Goal: Contribute content: Add original content to the website for others to see

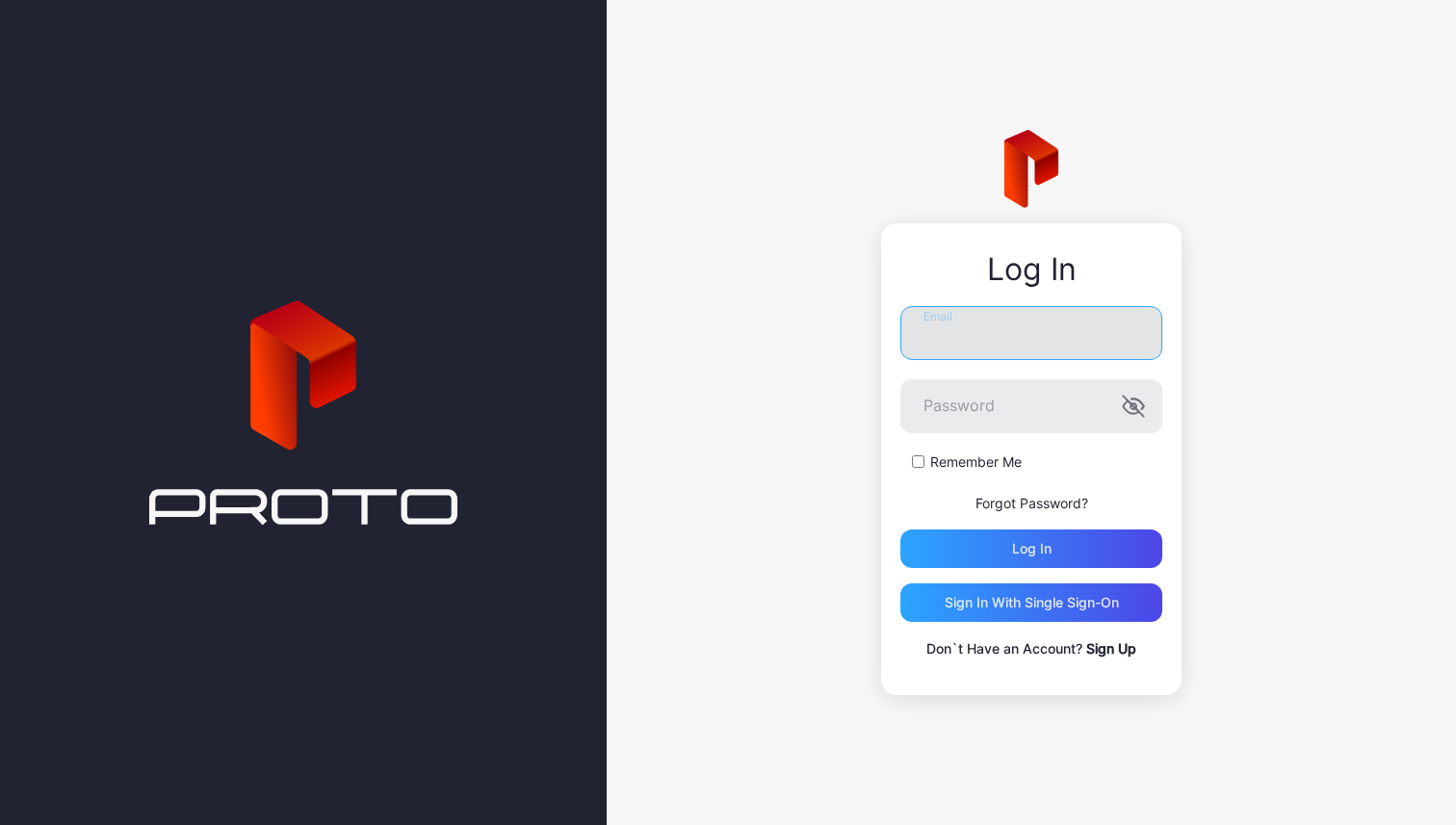
click at [968, 343] on input "Email" at bounding box center [1032, 333] width 262 height 54
type input "**********"
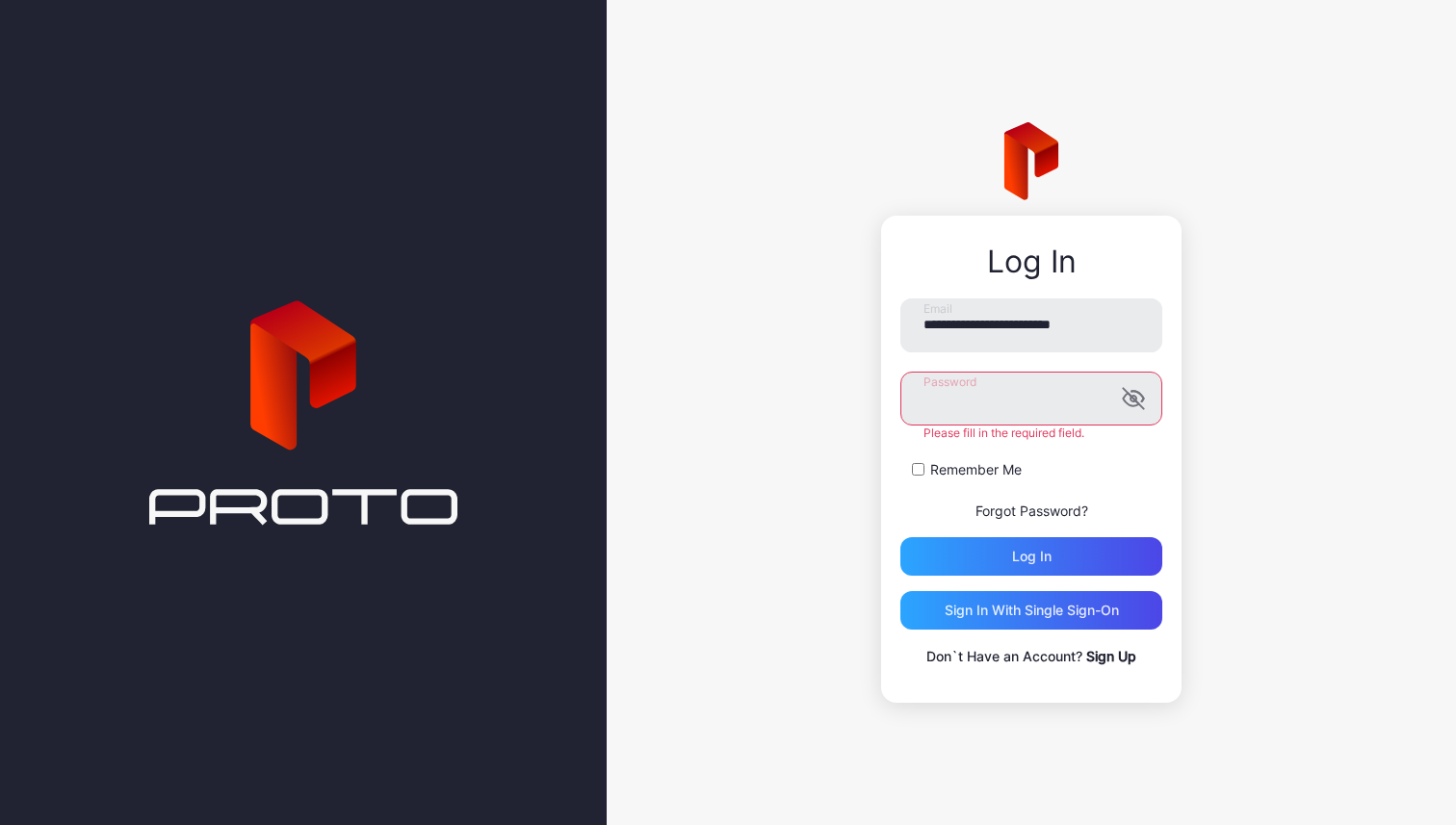
click at [958, 468] on label "Remember Me" at bounding box center [976, 470] width 92 height 19
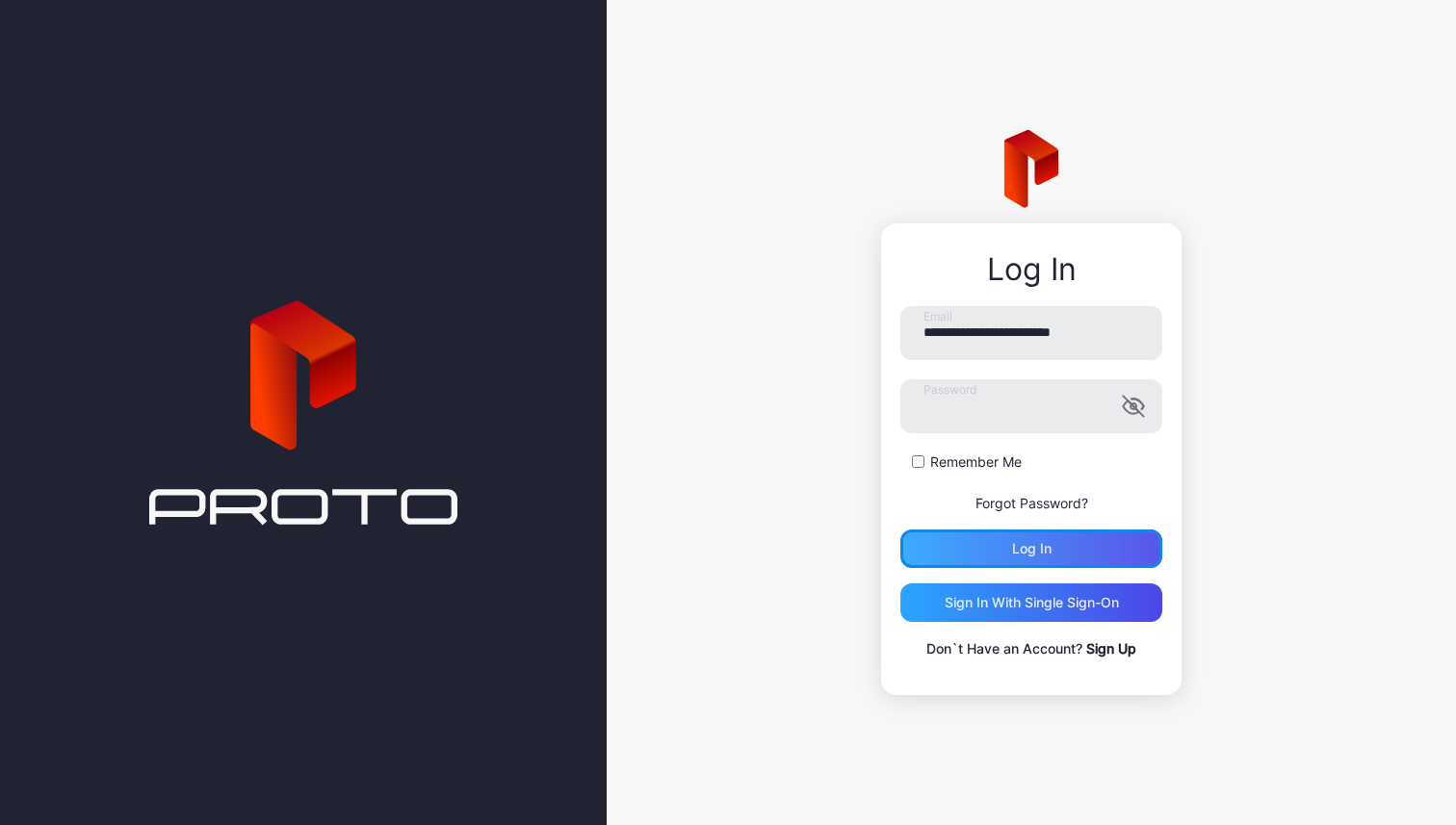
click at [1023, 551] on div "Log in" at bounding box center [1032, 548] width 40 height 15
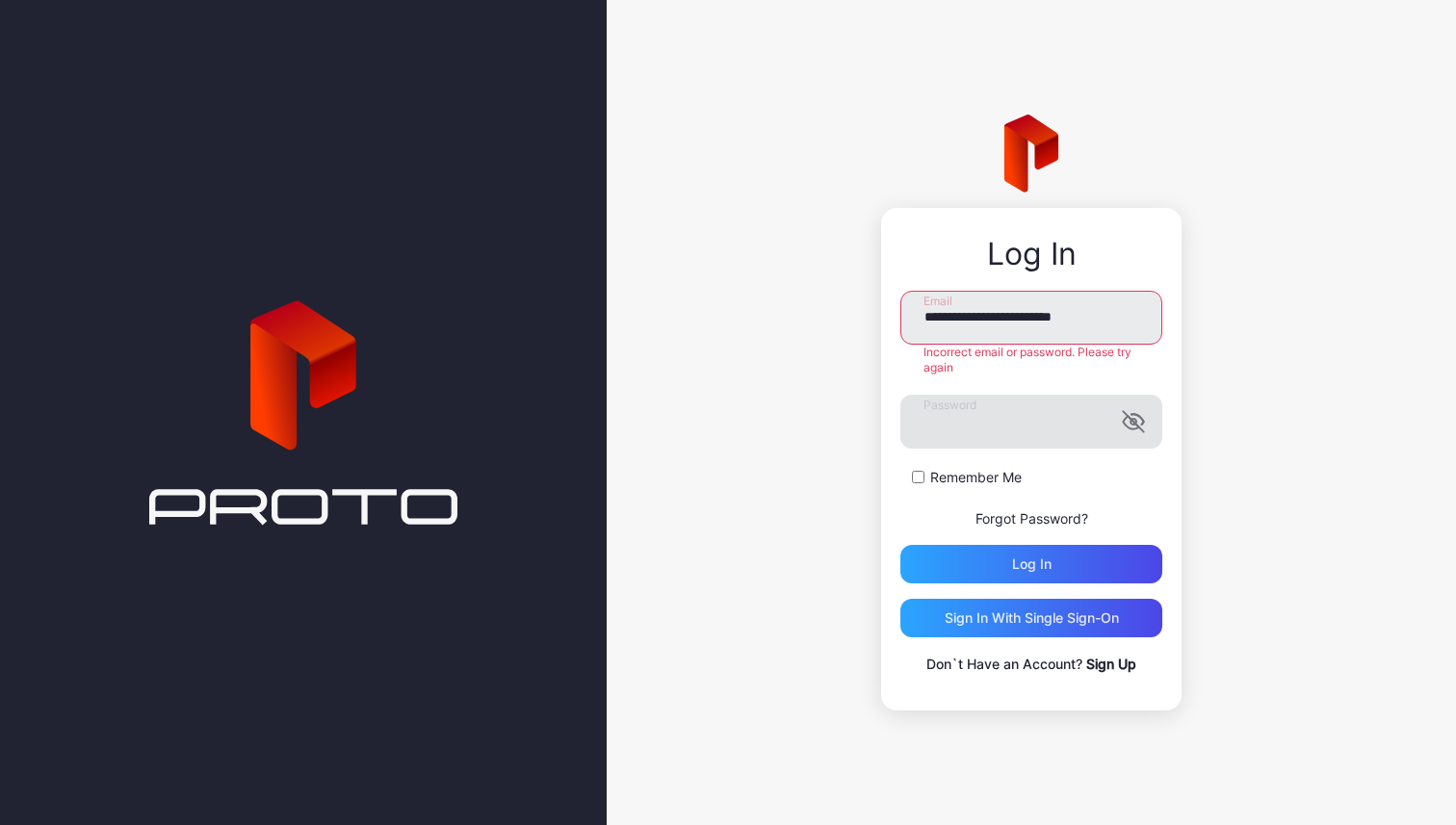
click at [1129, 419] on icon "button" at bounding box center [1134, 422] width 23 height 23
click at [1034, 562] on div "Log in" at bounding box center [1032, 564] width 40 height 15
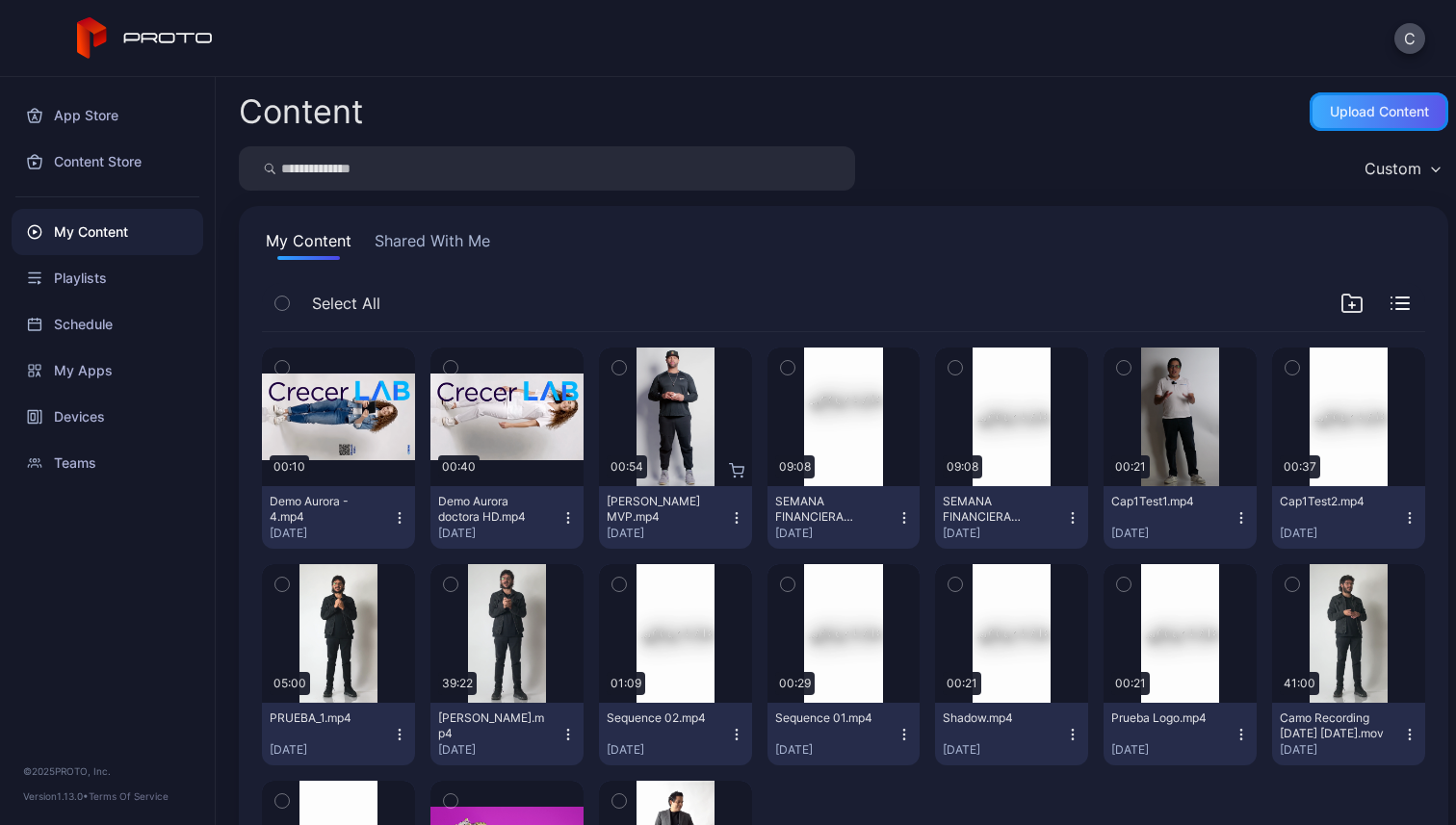
click at [1337, 120] on div "Upload Content" at bounding box center [1380, 112] width 139 height 39
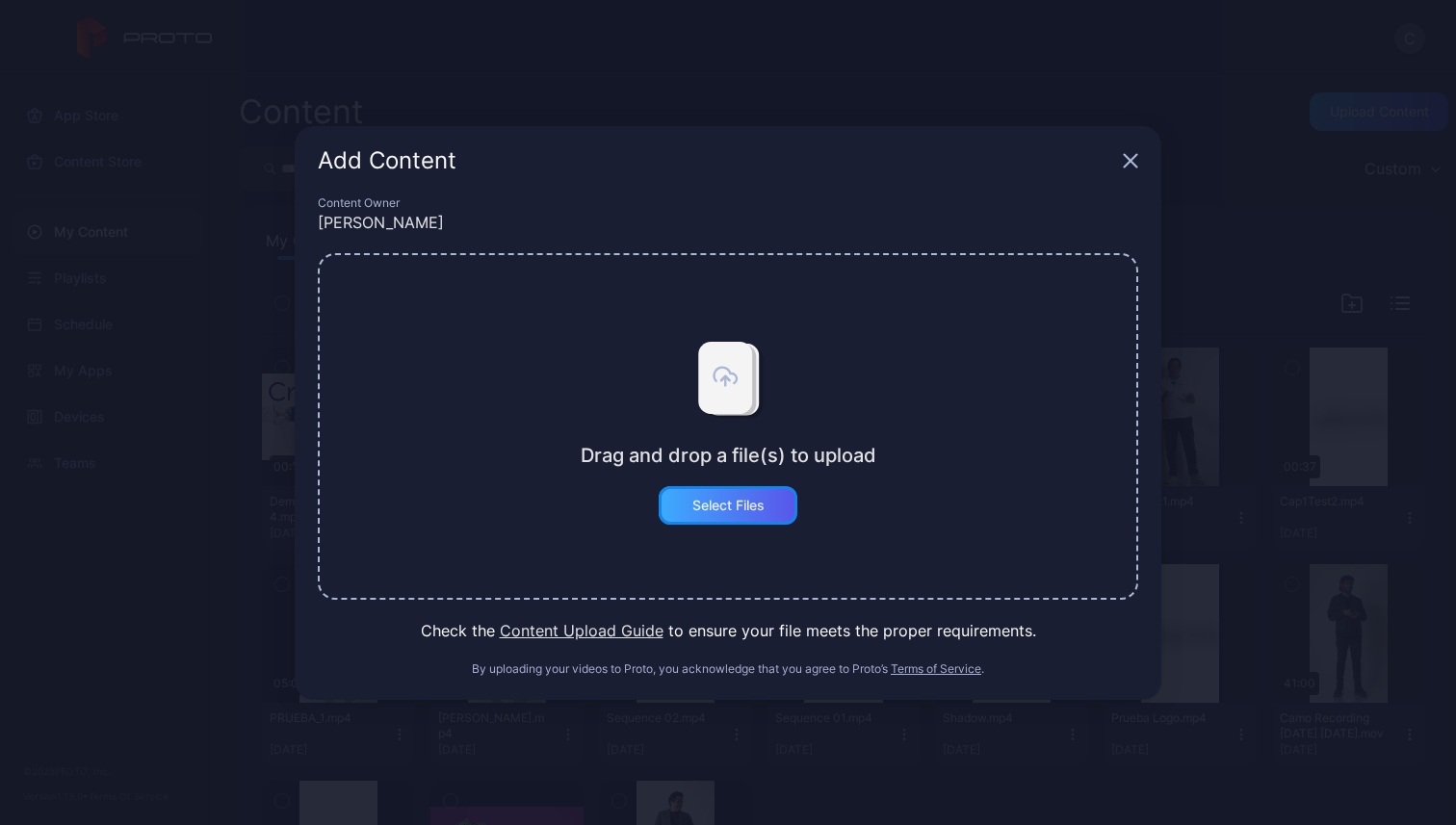
click at [705, 505] on div "Select Files" at bounding box center [728, 505] width 72 height 15
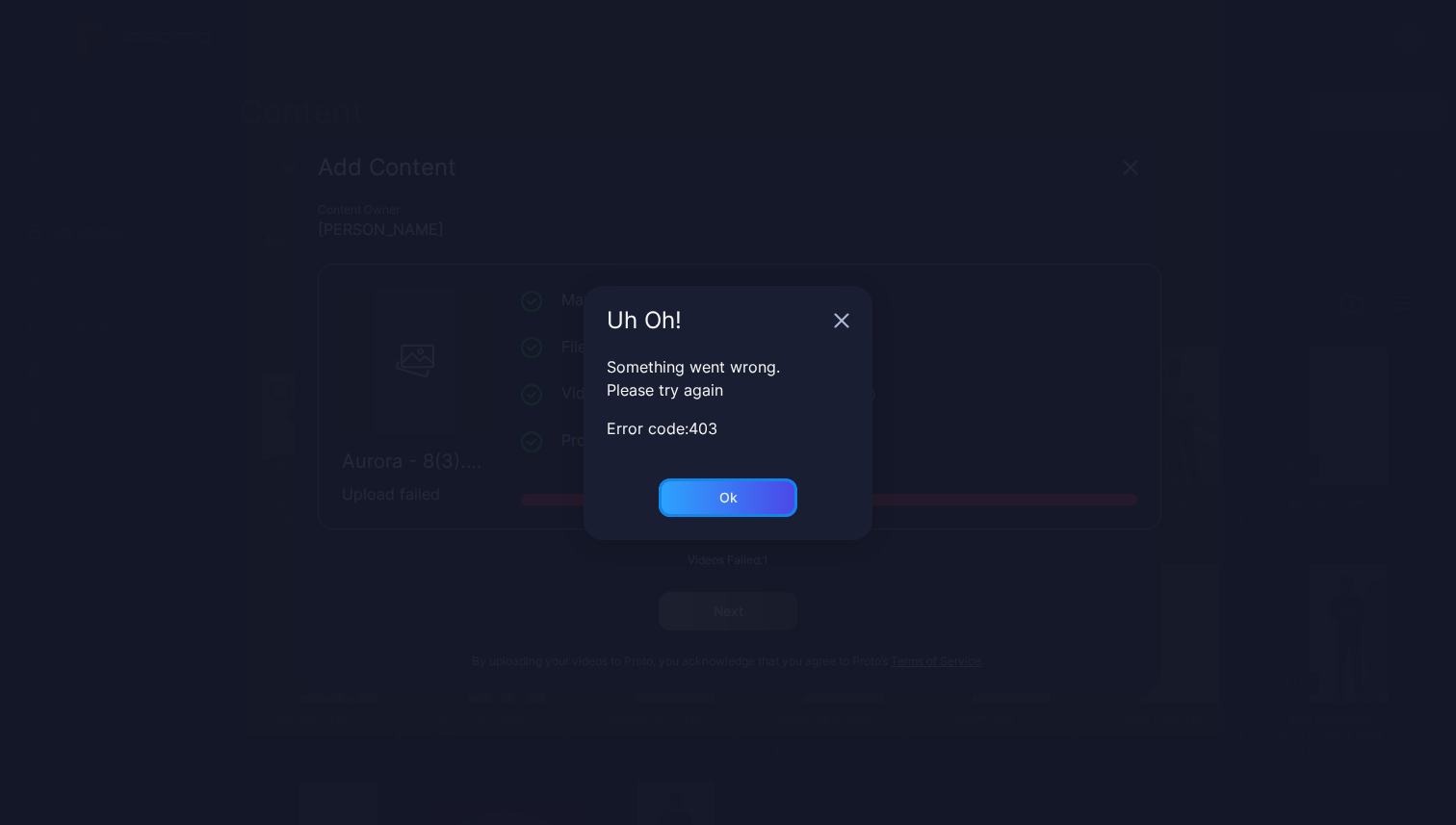
click at [784, 508] on div "Ok" at bounding box center [728, 497] width 139 height 39
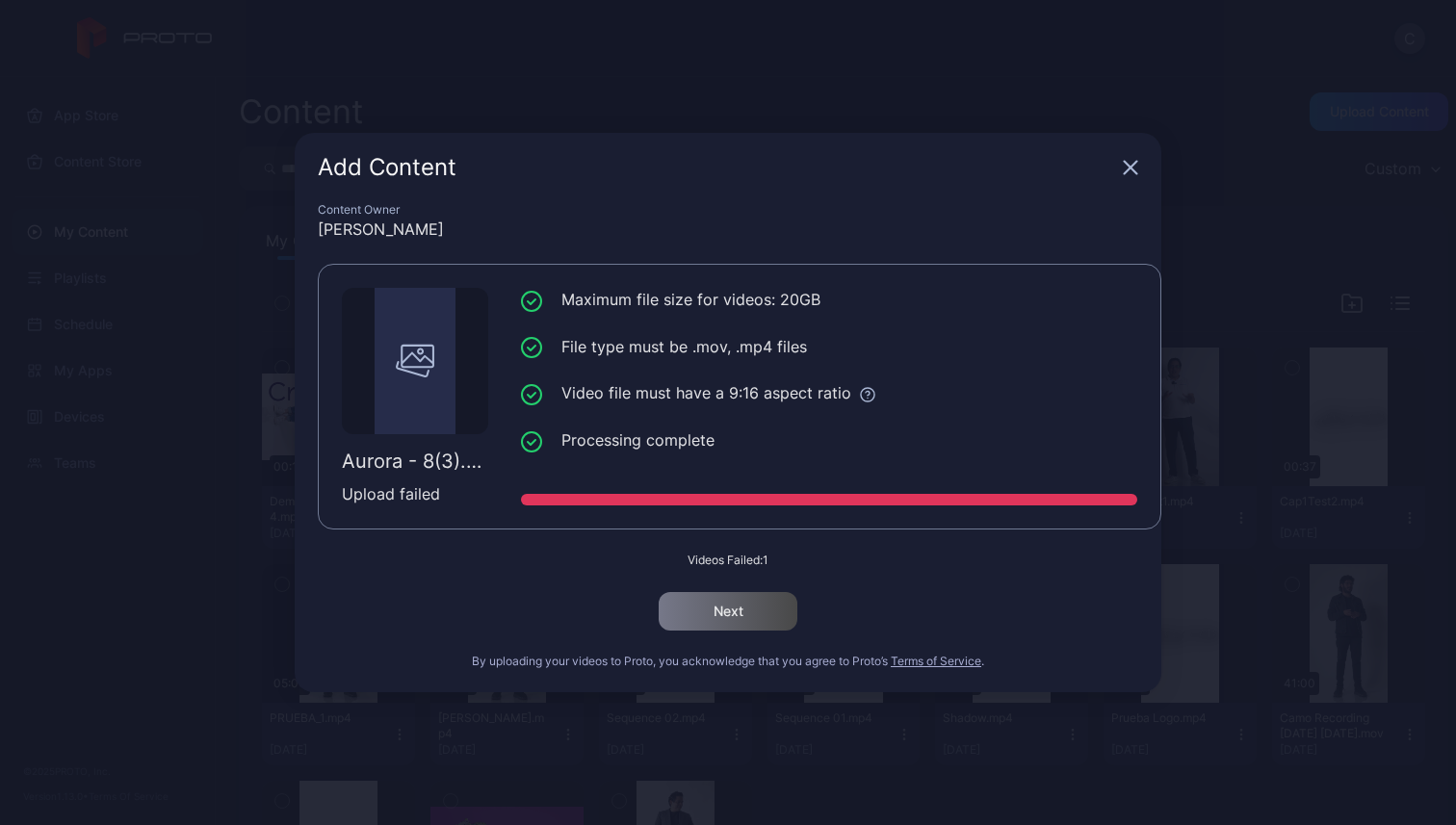
click at [1127, 172] on icon "button" at bounding box center [1131, 168] width 13 height 13
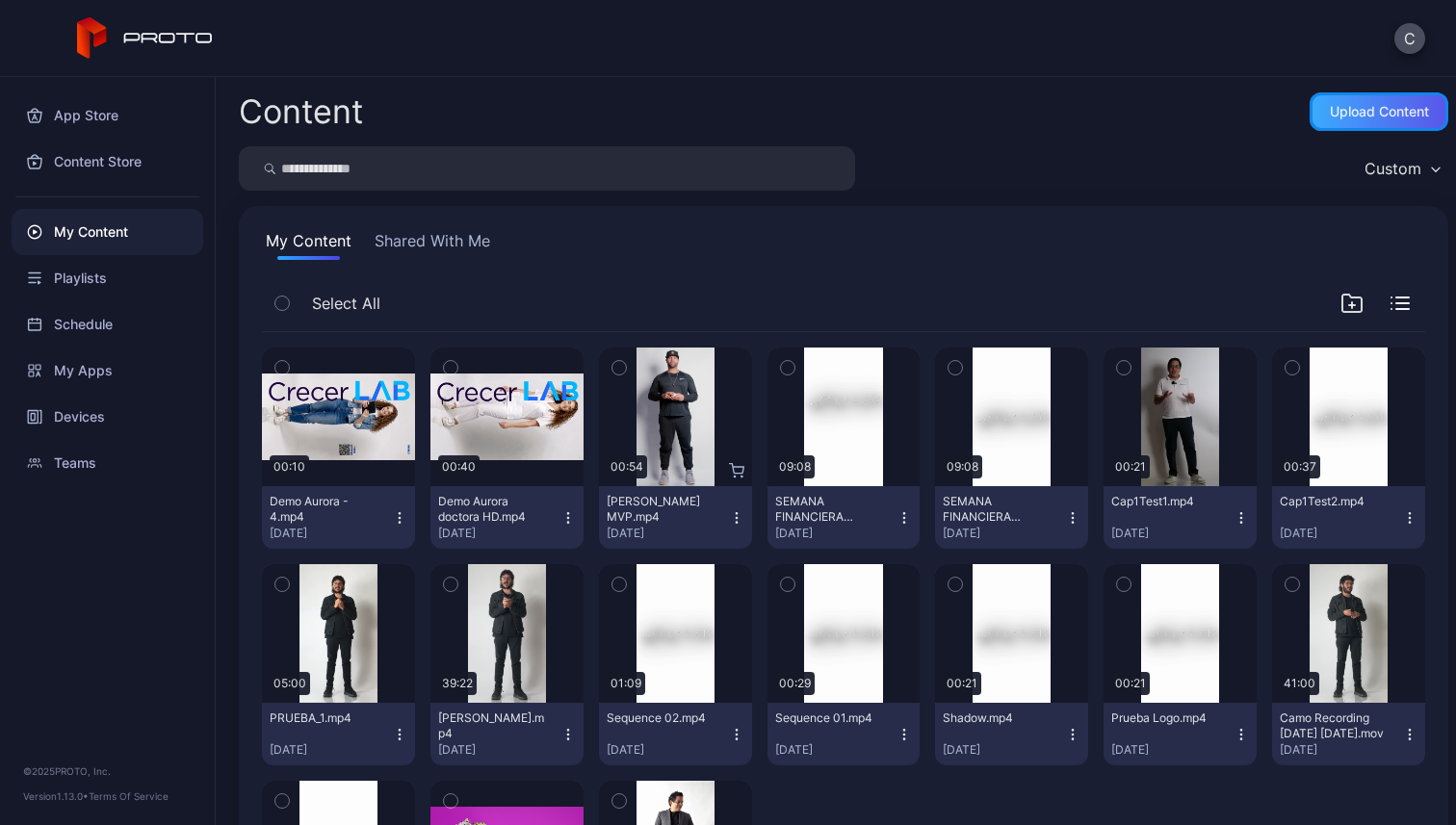
click at [1405, 108] on div "Upload Content" at bounding box center [1380, 112] width 99 height 15
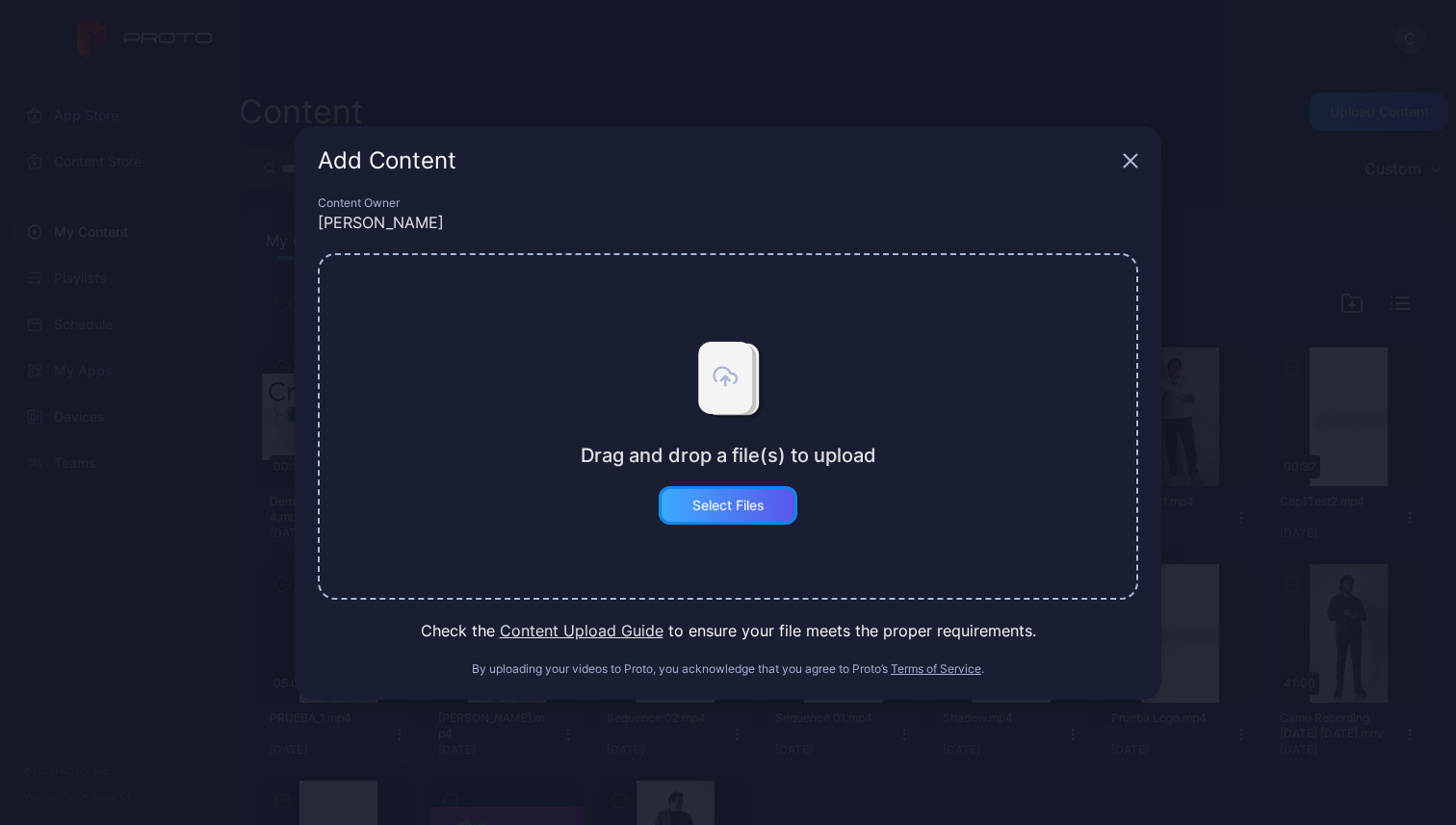
click at [709, 506] on div "Select Files" at bounding box center [728, 505] width 72 height 15
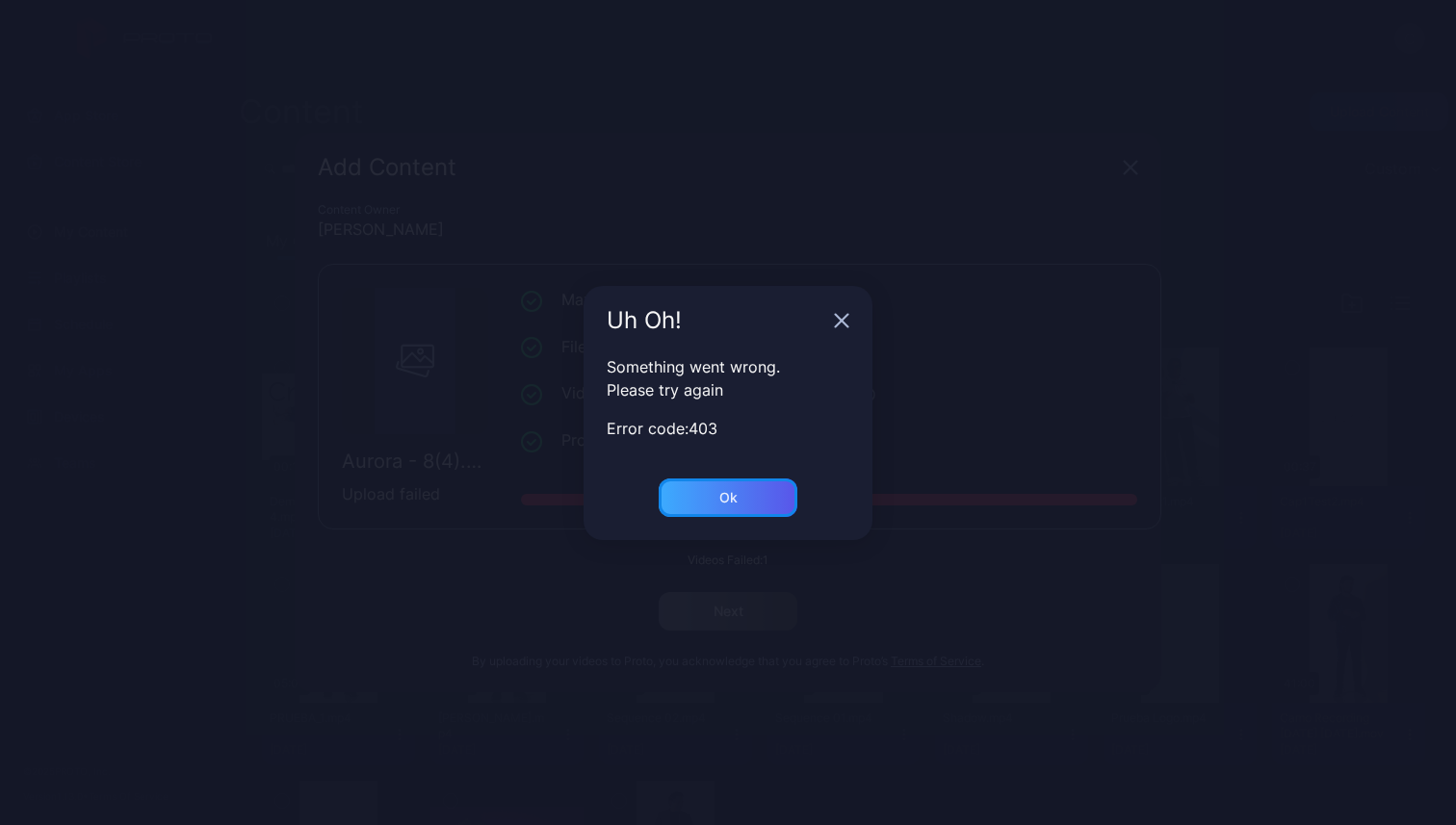
click at [754, 493] on div "Ok" at bounding box center [728, 497] width 139 height 39
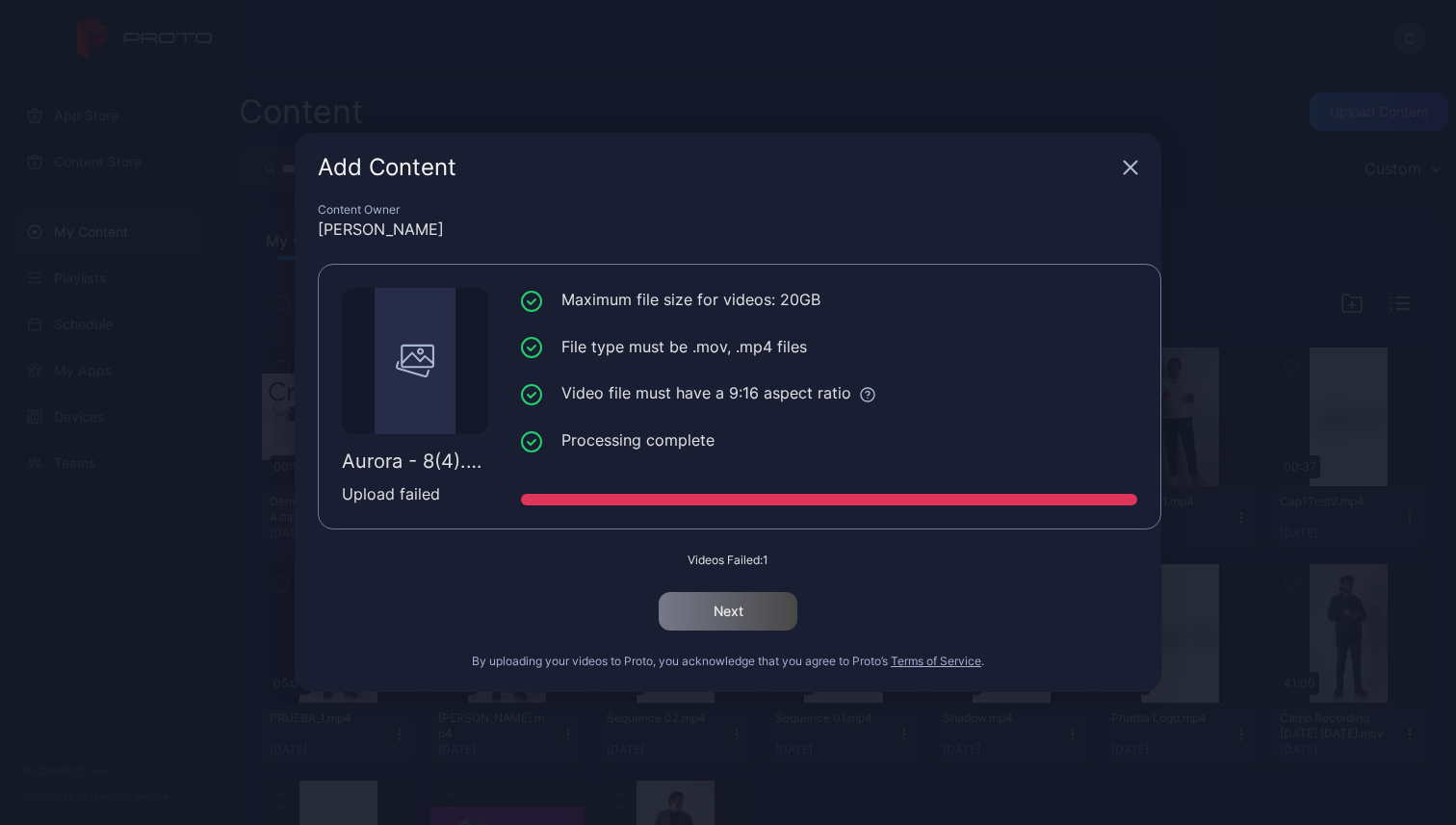
click at [1124, 169] on icon "button" at bounding box center [1131, 168] width 15 height 15
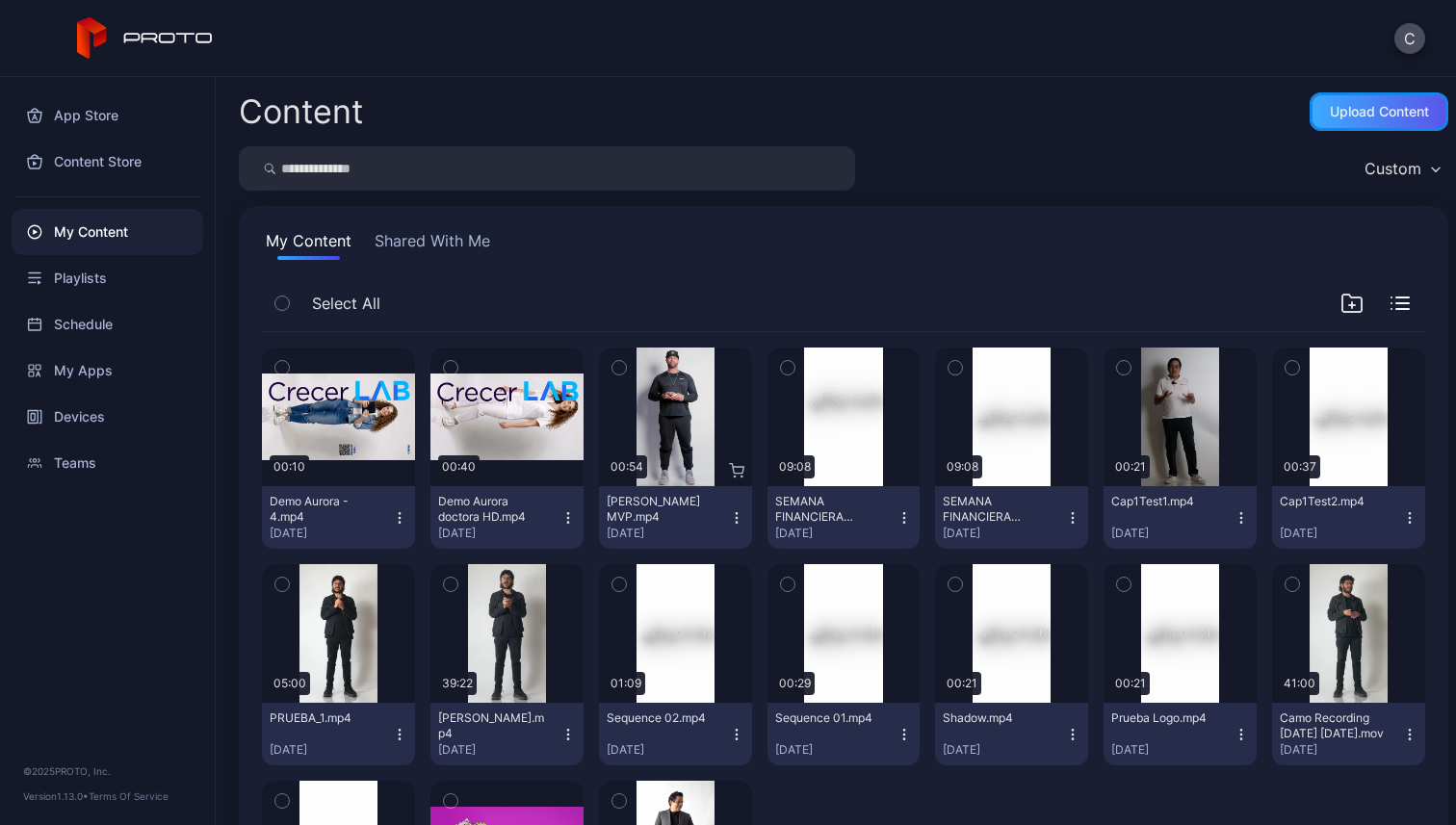
click at [1340, 108] on div "Upload Content" at bounding box center [1380, 112] width 99 height 15
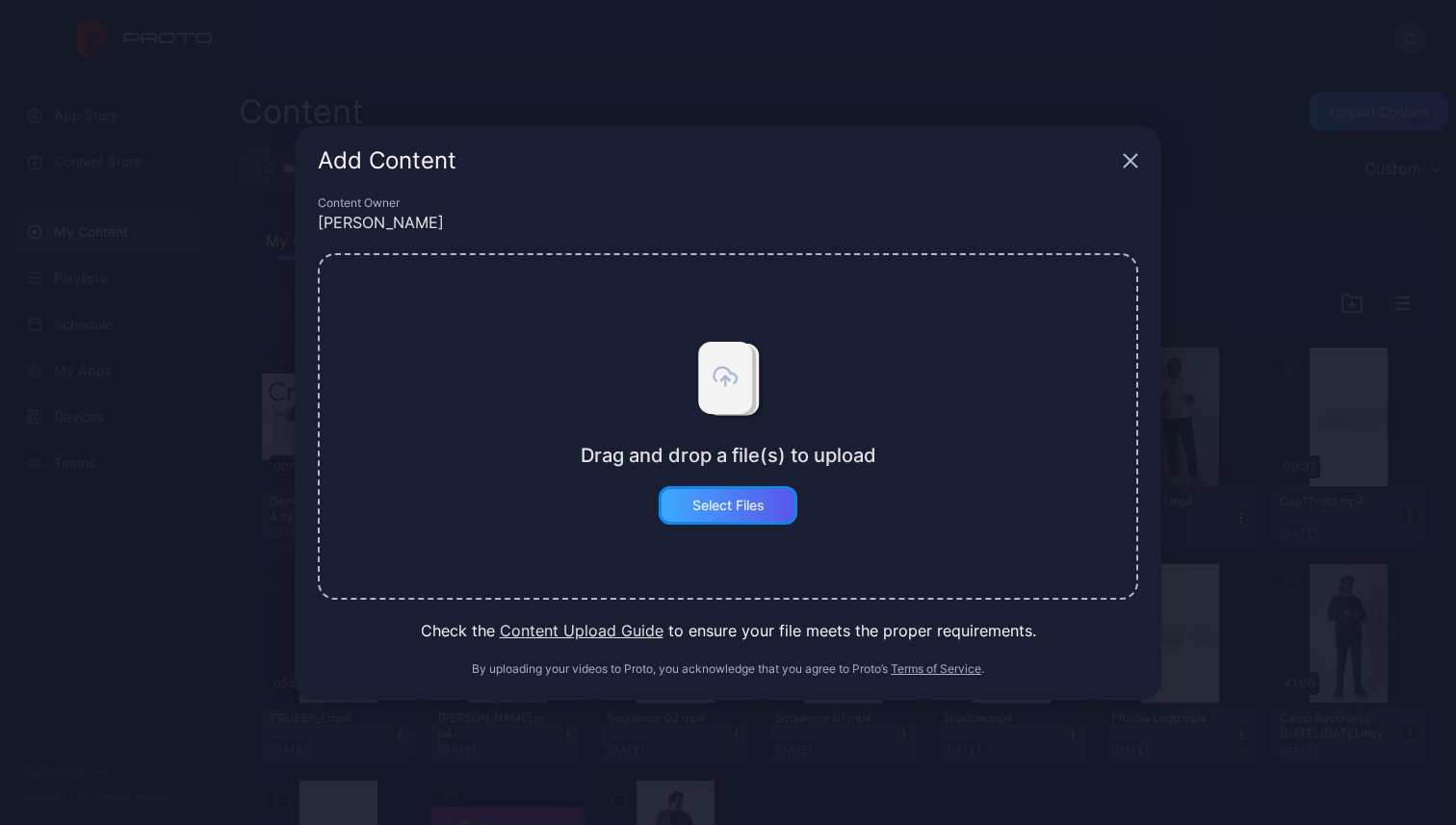
click at [745, 500] on div "Select Files" at bounding box center [728, 505] width 72 height 15
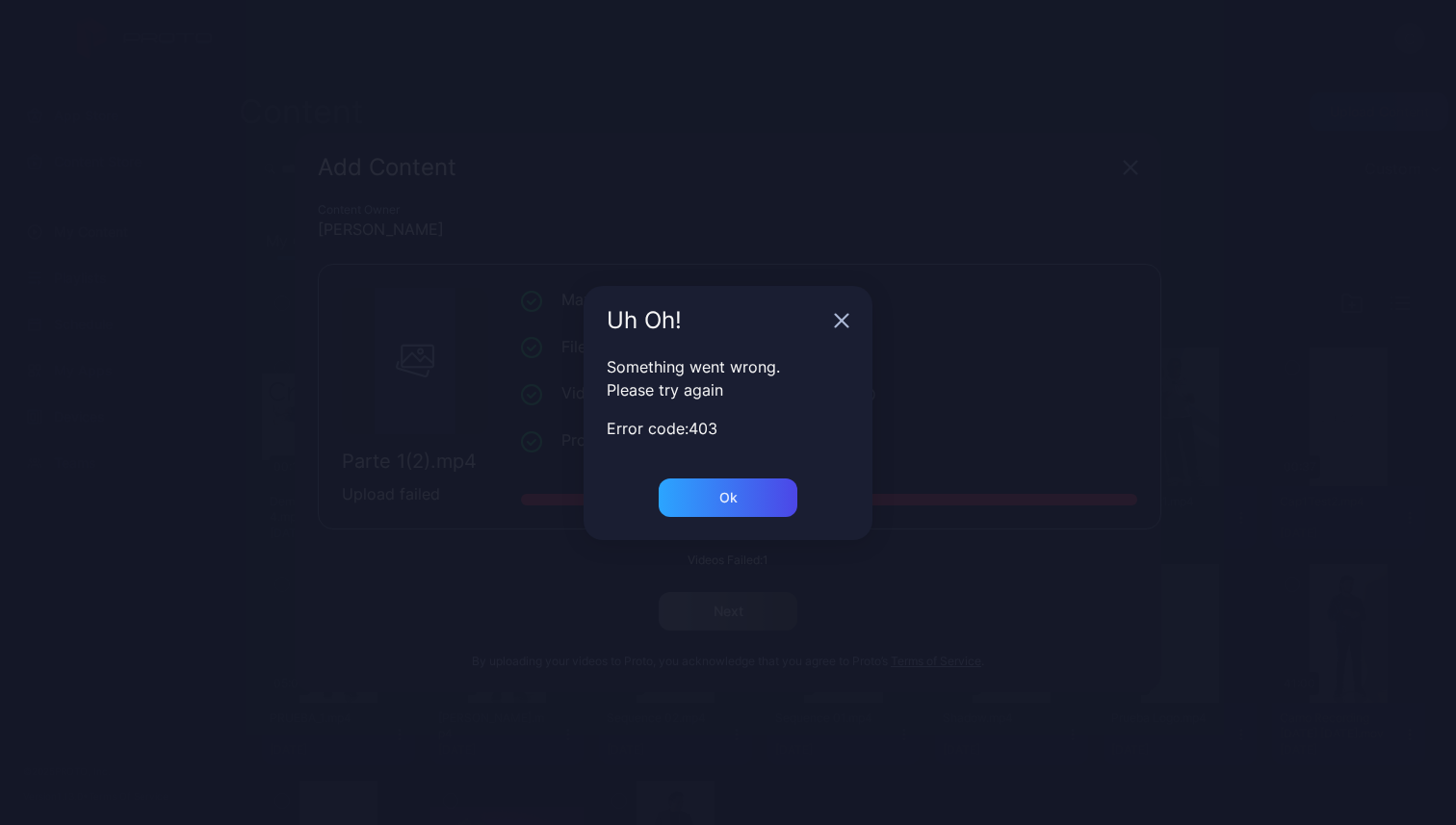
click at [843, 325] on icon "button" at bounding box center [842, 321] width 15 height 15
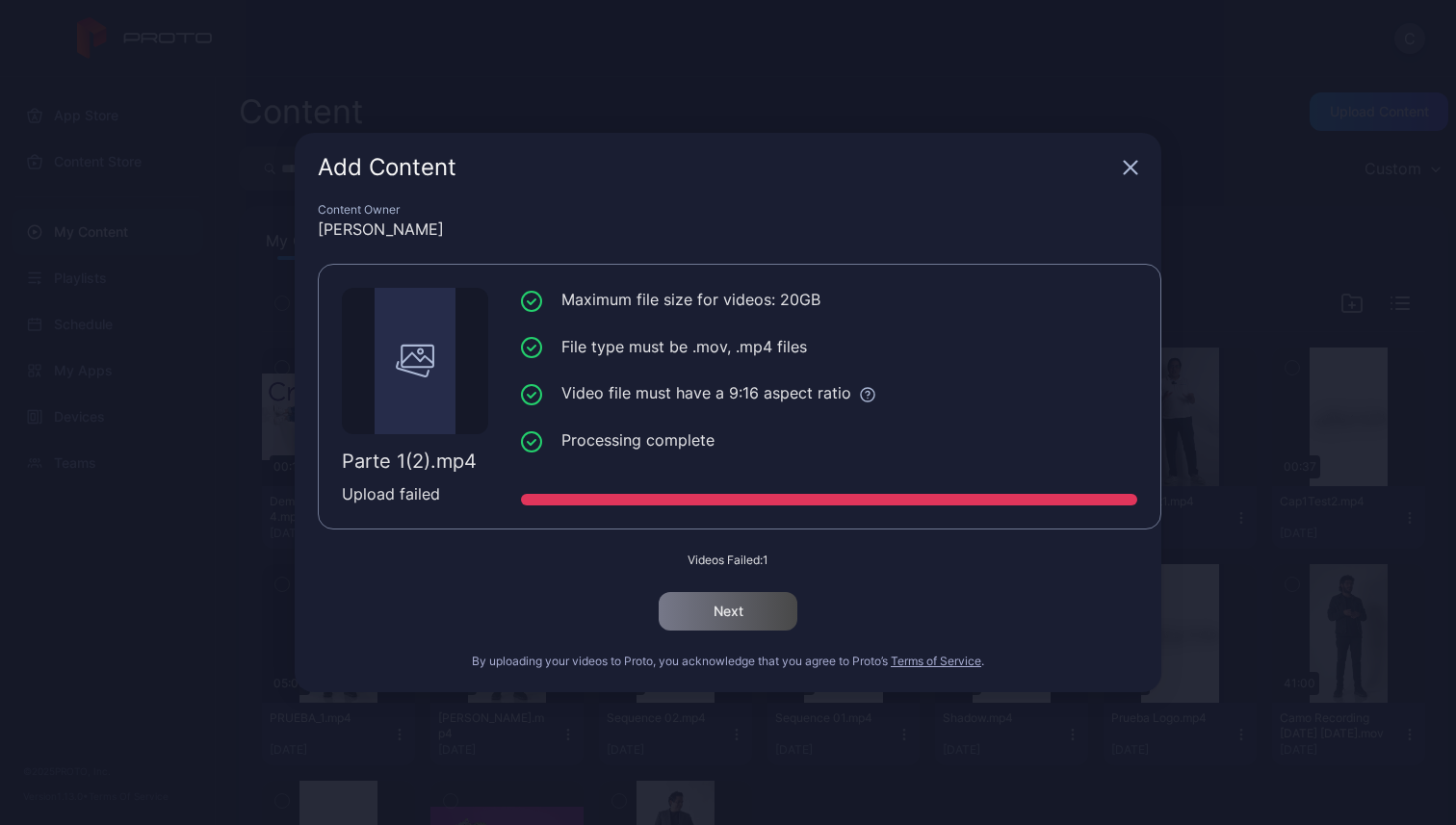
click at [1132, 169] on icon "button" at bounding box center [1131, 168] width 13 height 13
